Goal: Navigation & Orientation: Find specific page/section

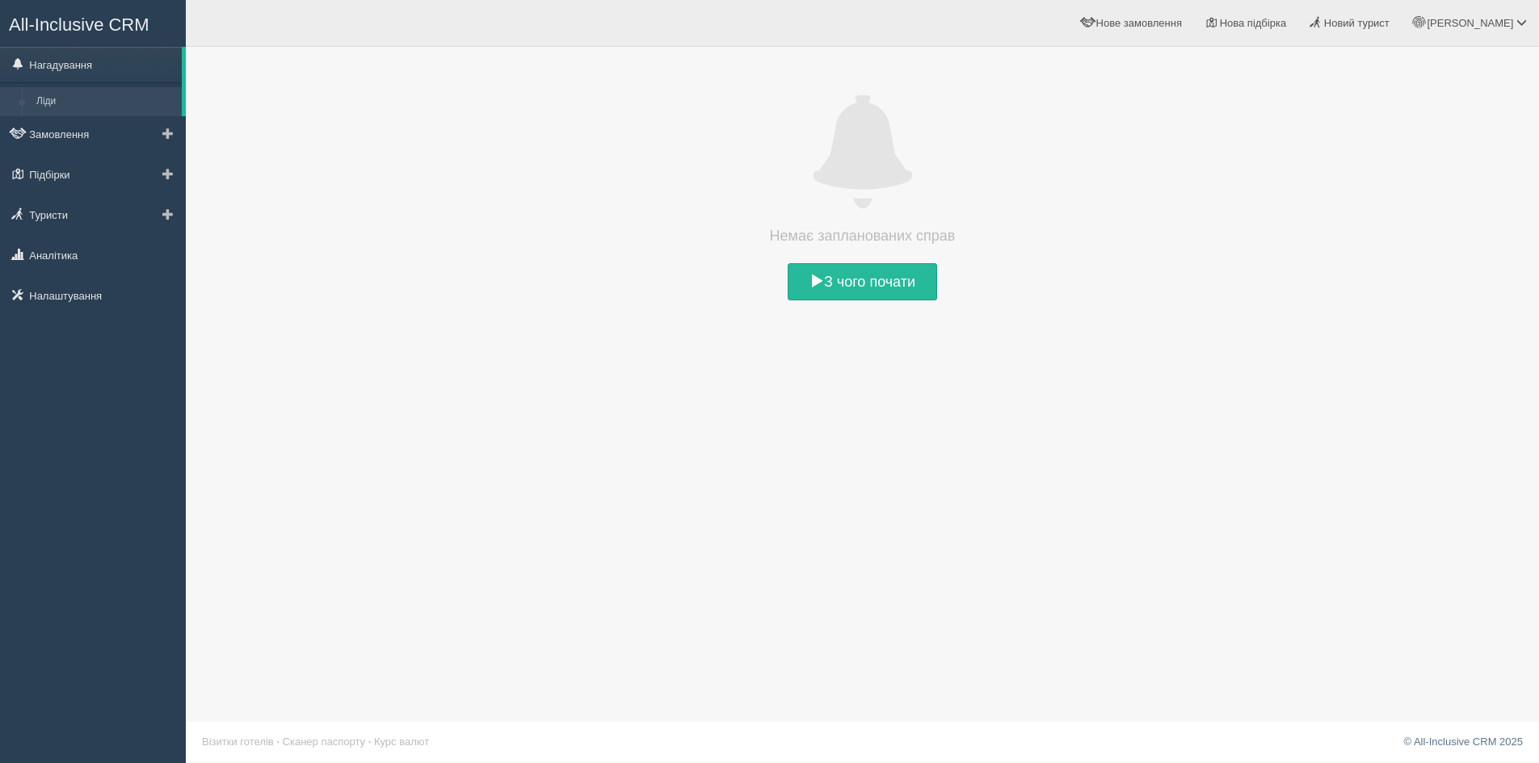
click at [77, 104] on link "Ліди" at bounding box center [105, 101] width 153 height 29
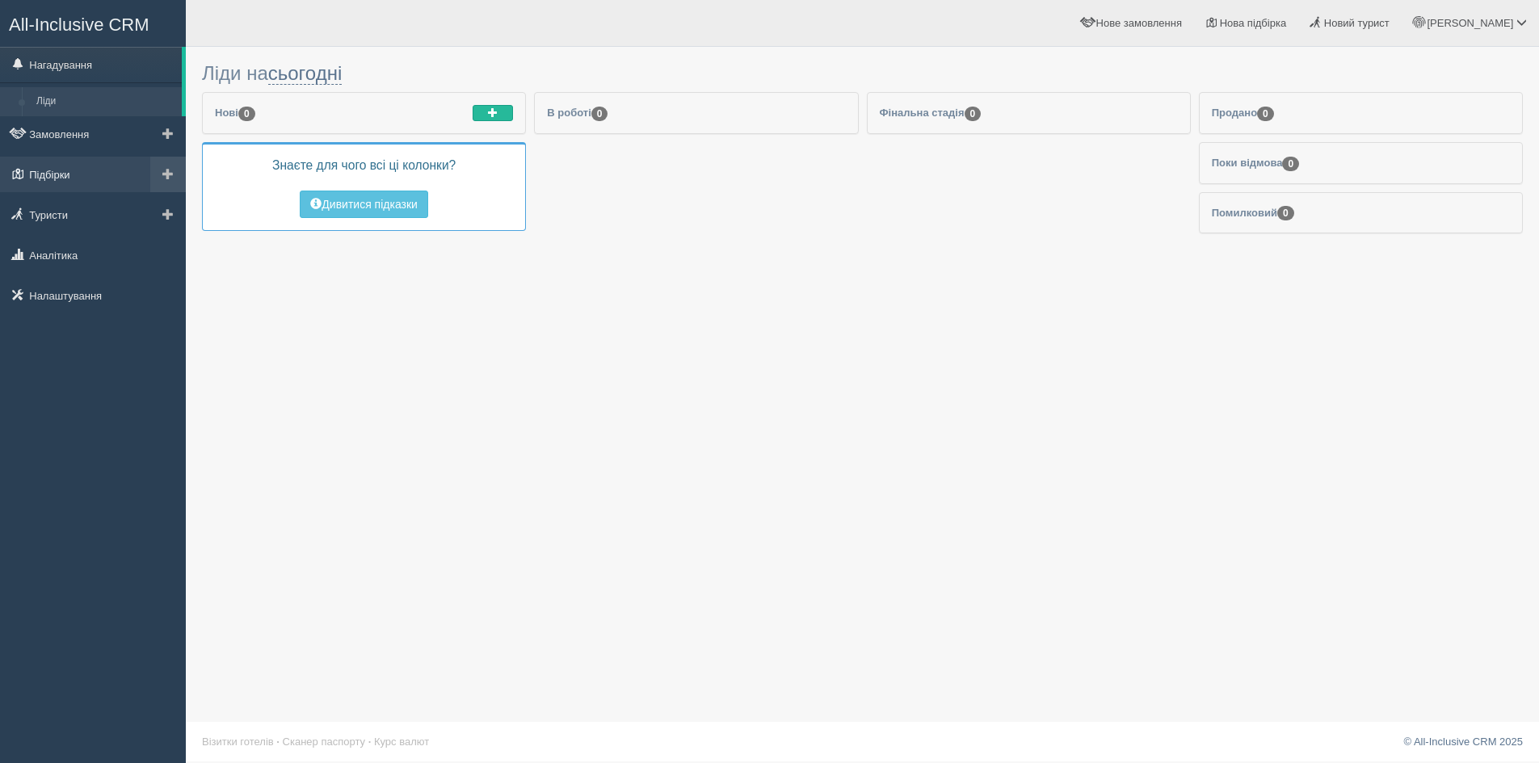
click at [85, 170] on link "Підбірки" at bounding box center [93, 175] width 186 height 36
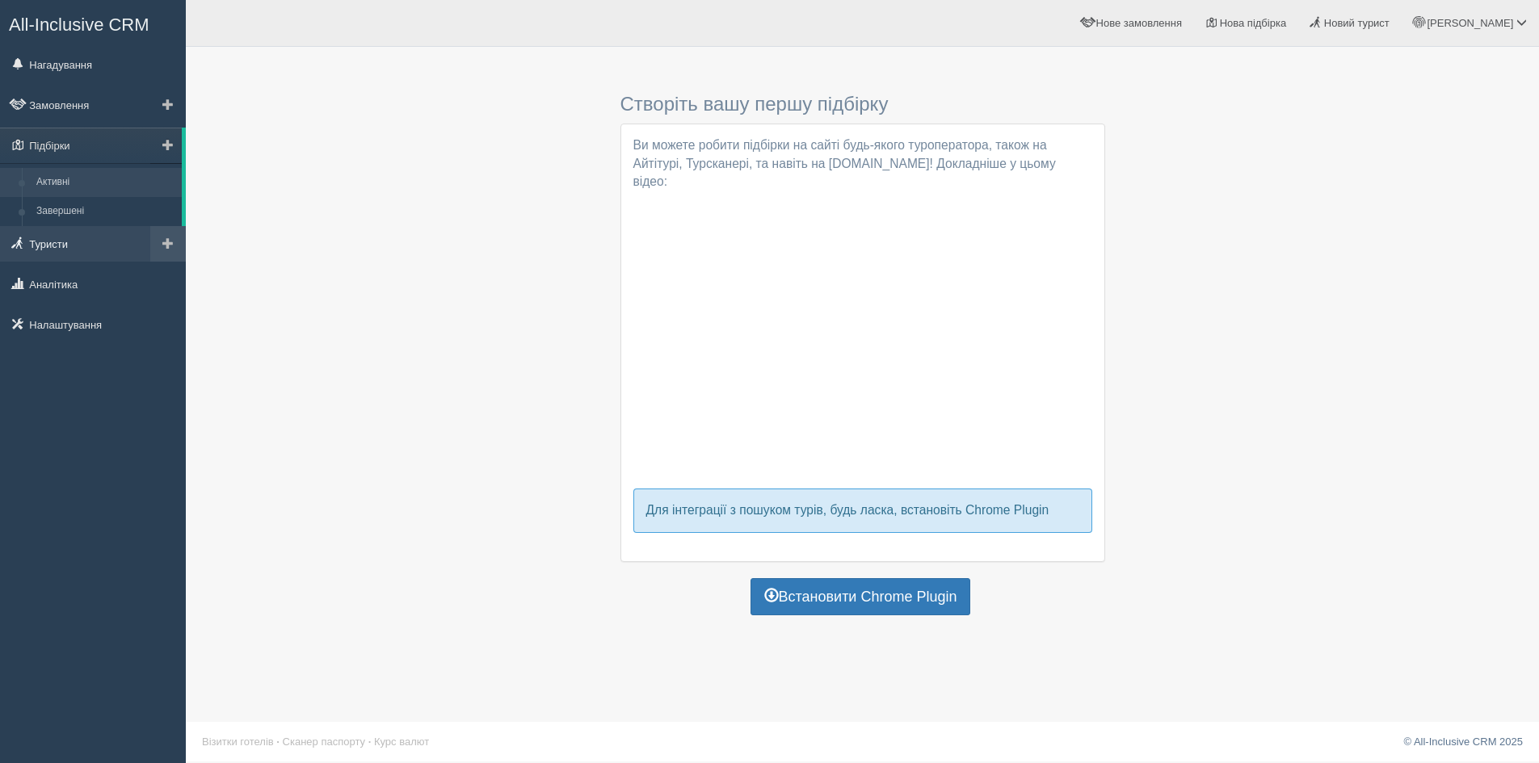
click at [85, 246] on link "Туристи" at bounding box center [93, 244] width 186 height 36
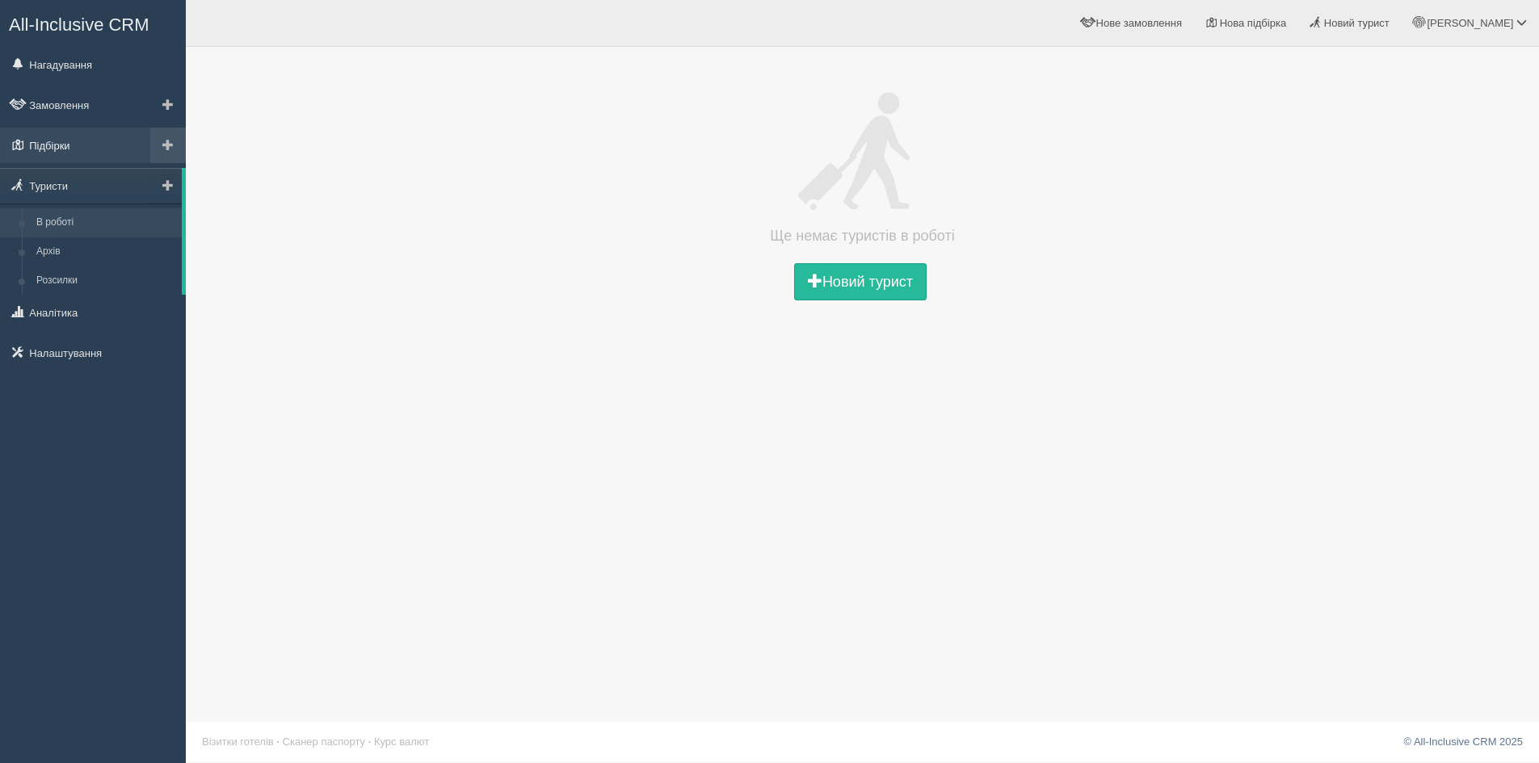
click at [68, 138] on link "Підбірки" at bounding box center [93, 146] width 186 height 36
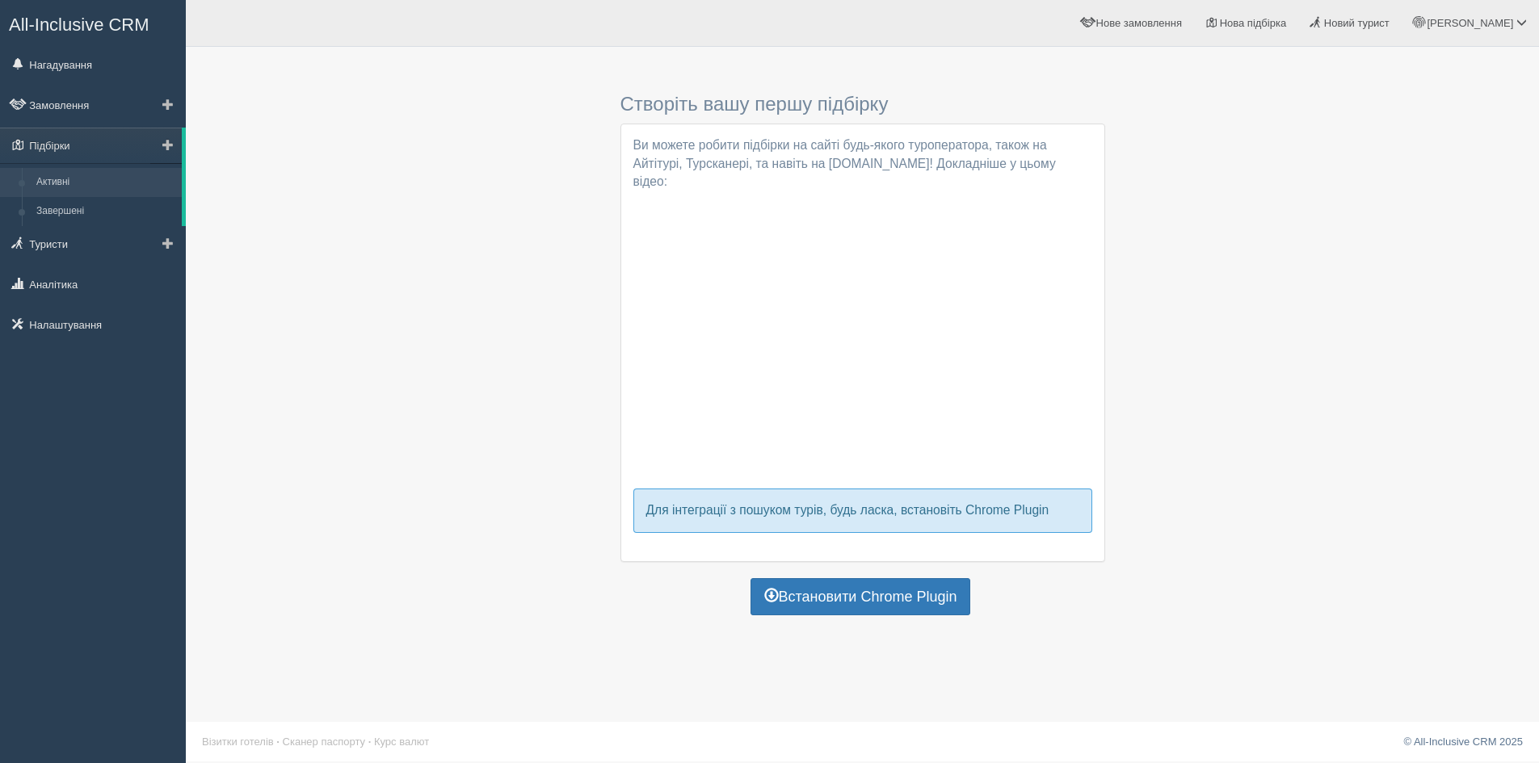
click at [74, 183] on link "Активні" at bounding box center [105, 182] width 153 height 29
click at [57, 288] on link "Аналітика" at bounding box center [93, 285] width 186 height 36
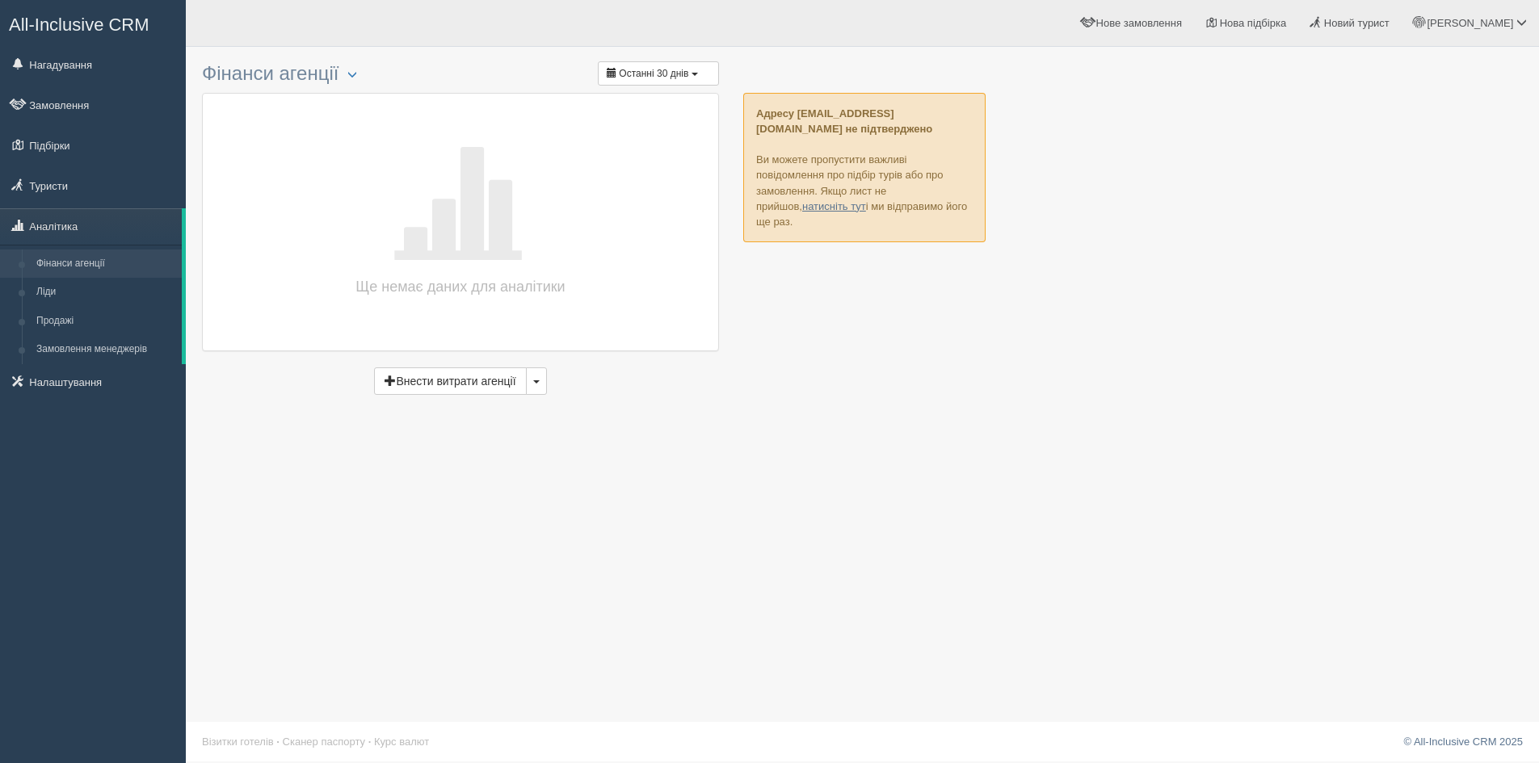
click at [82, 46] on div "All-Inclusive CRM Нагадування Замовлення Підбірки" at bounding box center [93, 381] width 186 height 763
click at [83, 60] on link "Нагадування" at bounding box center [93, 65] width 186 height 36
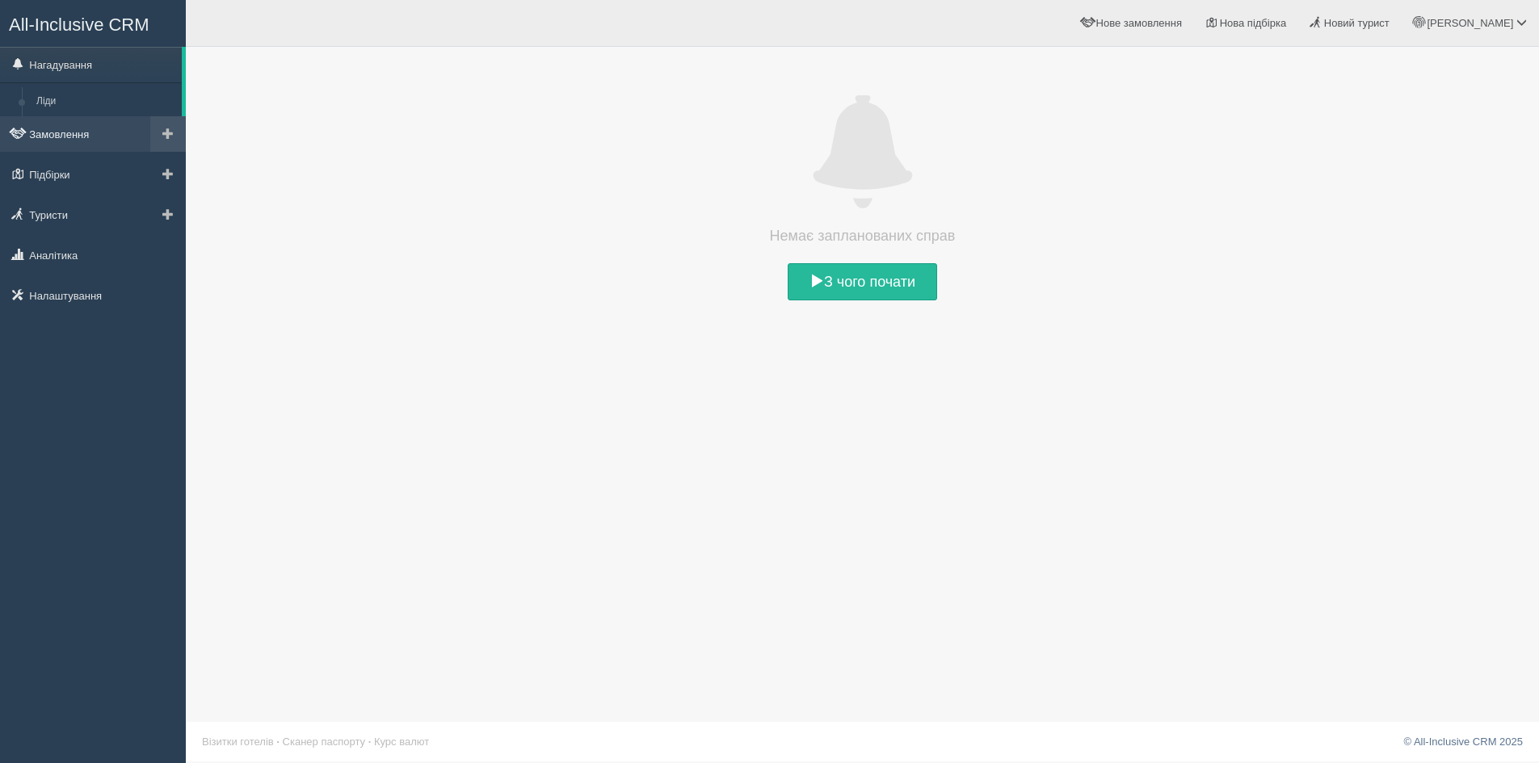
click at [81, 120] on link "Замовлення" at bounding box center [93, 134] width 186 height 36
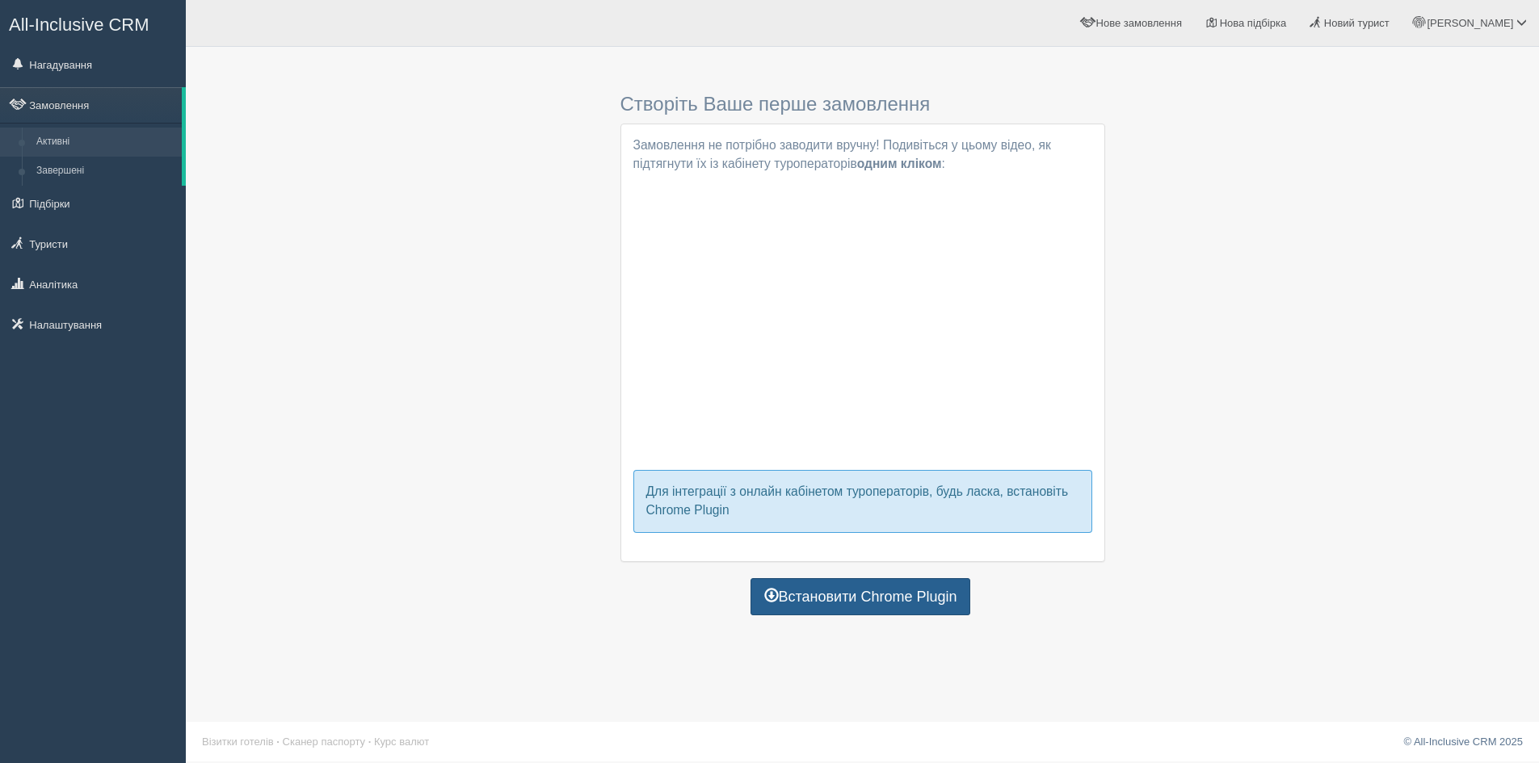
click at [868, 603] on link "Встановити Chrome Plugin" at bounding box center [861, 596] width 221 height 37
